Goal: Information Seeking & Learning: Learn about a topic

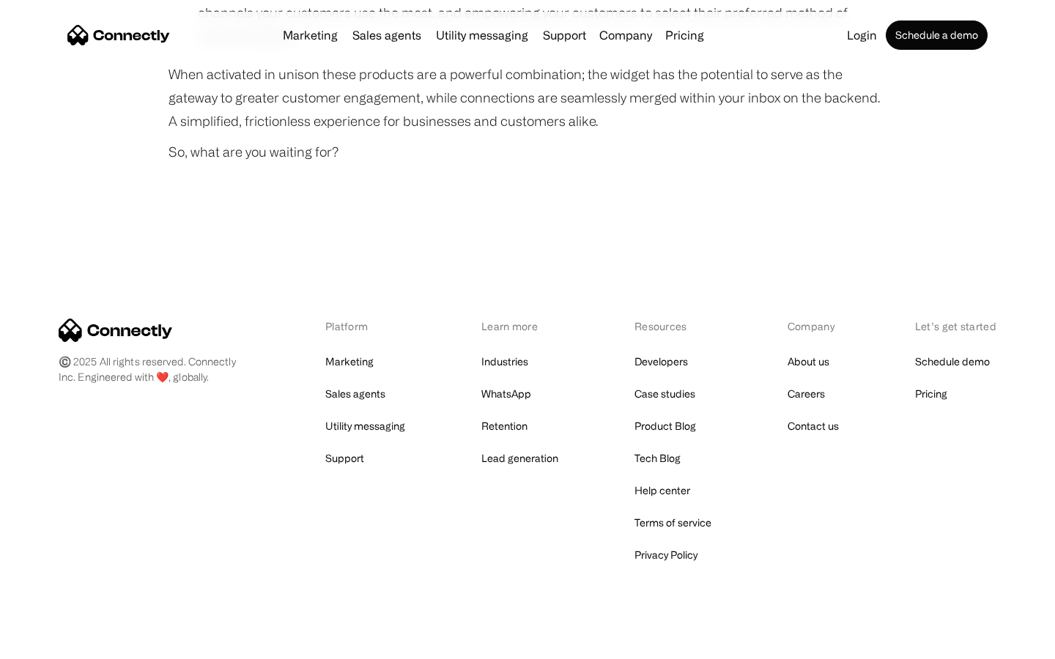
scroll to position [1094, 0]
